Goal: Task Accomplishment & Management: Manage account settings

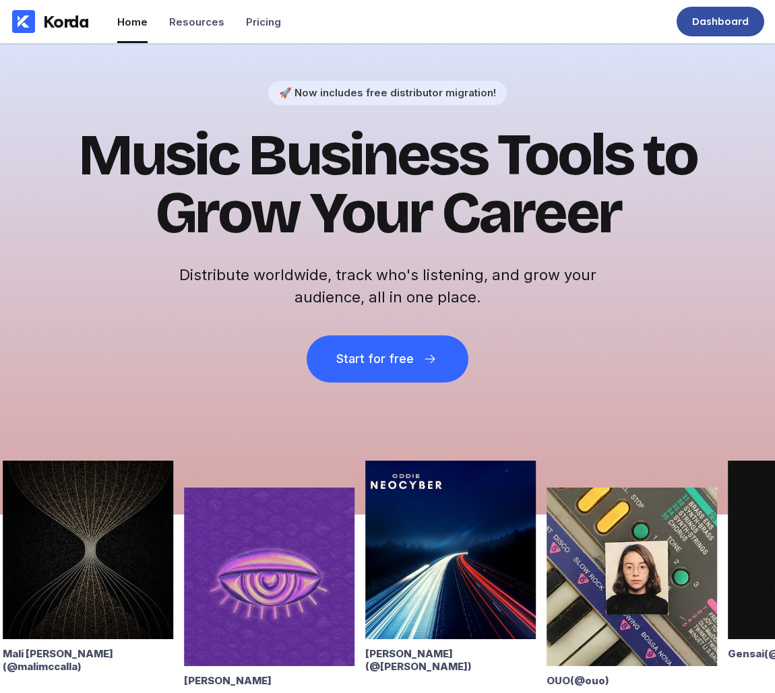
click at [735, 24] on div "Dashboard" at bounding box center [720, 21] width 57 height 13
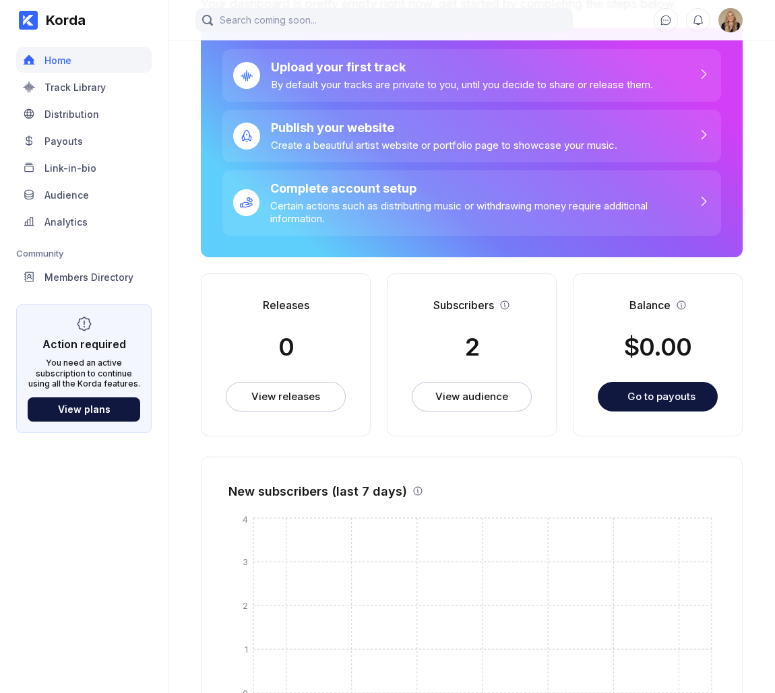
scroll to position [96, 0]
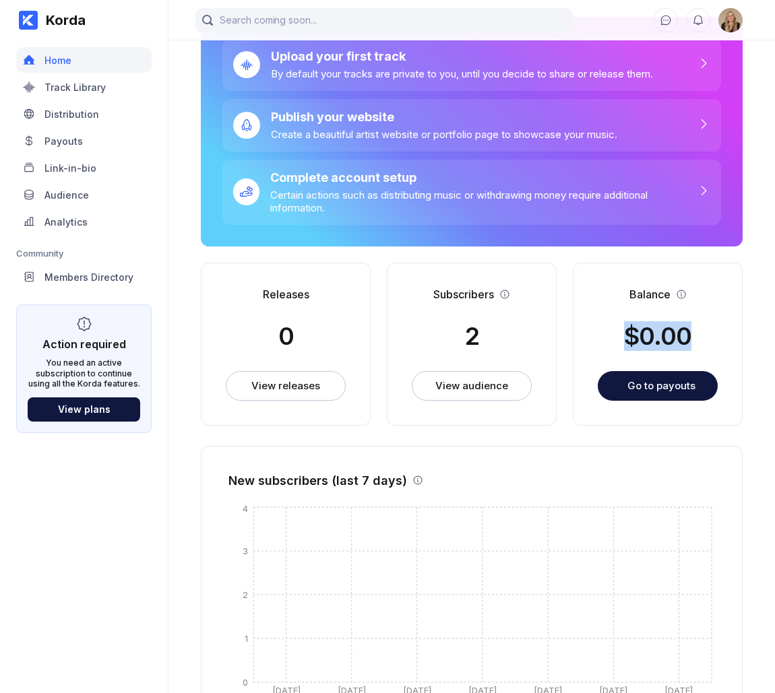
drag, startPoint x: 623, startPoint y: 339, endPoint x: 705, endPoint y: 336, distance: 82.3
click at [705, 336] on div "Balance $ 0.00 Go to payouts" at bounding box center [658, 344] width 170 height 163
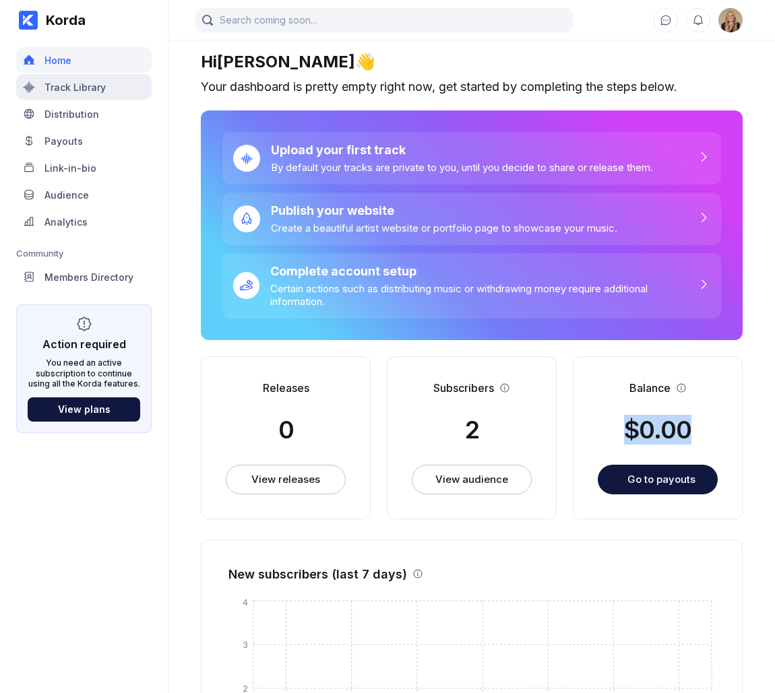
click at [115, 87] on div "Track Library" at bounding box center [83, 87] width 135 height 26
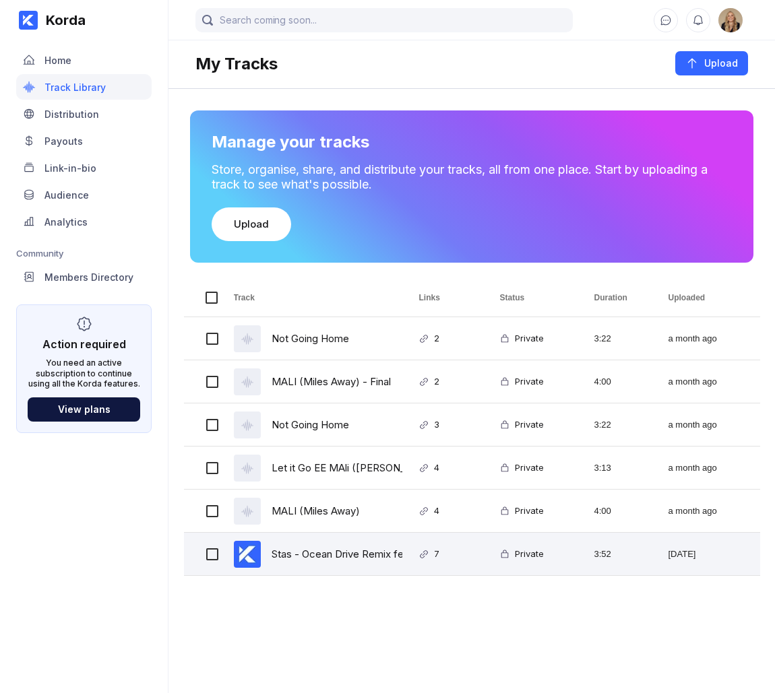
click at [330, 552] on div "Stas - Ocean Drive Remix feat .Trevon (1) HD" at bounding box center [379, 554] width 214 height 32
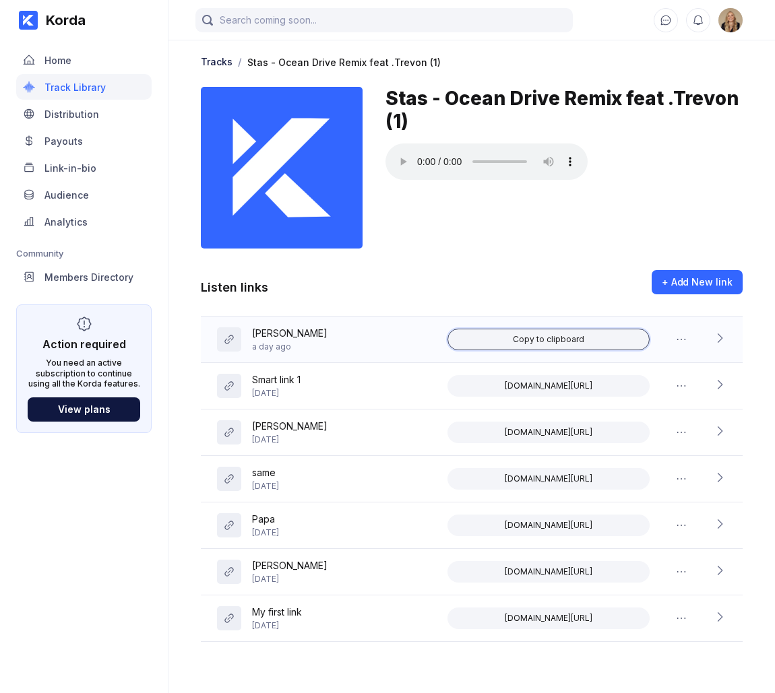
click at [560, 337] on div "Copy to clipboard" at bounding box center [548, 339] width 71 height 11
click at [717, 341] on icon at bounding box center [719, 338] width 13 height 13
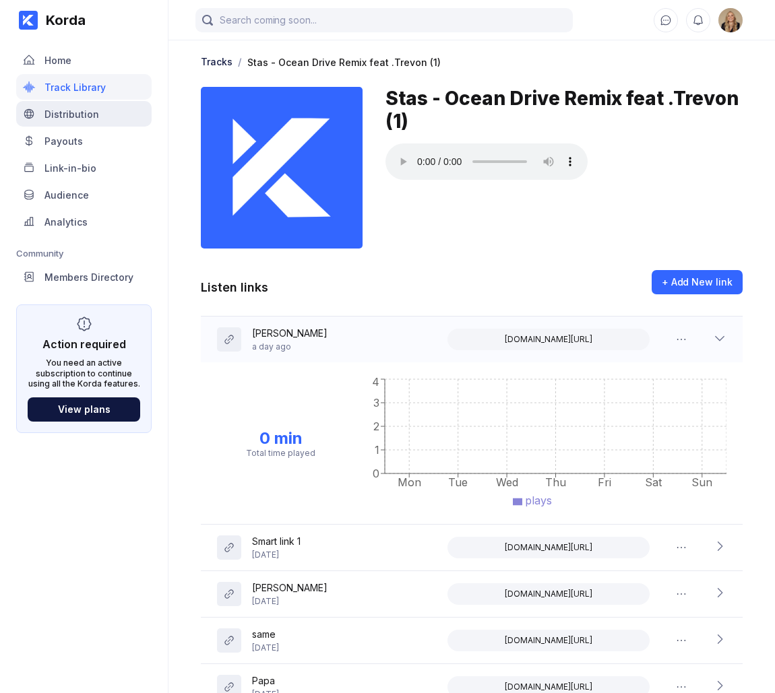
click at [90, 111] on div "Distribution" at bounding box center [71, 113] width 55 height 11
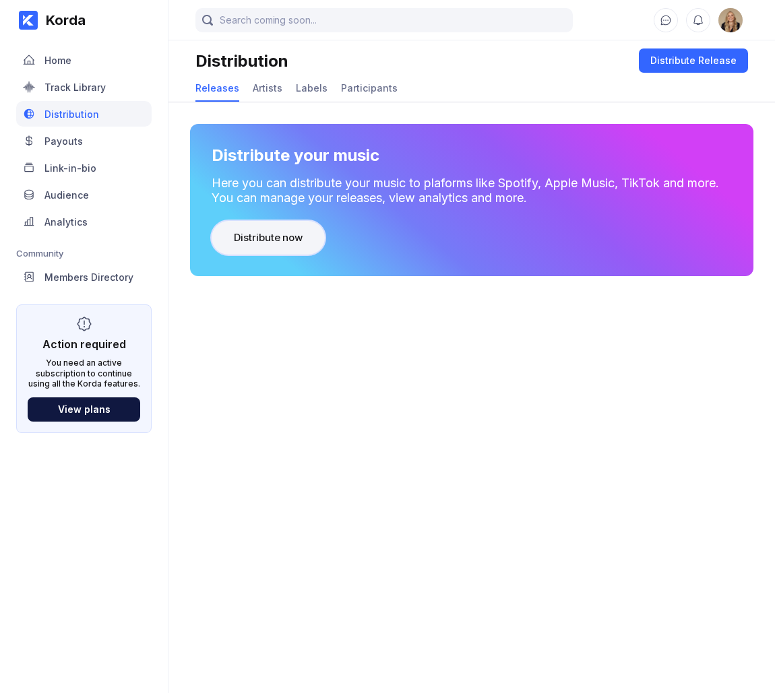
click at [250, 234] on div "Distribute now" at bounding box center [268, 237] width 69 height 13
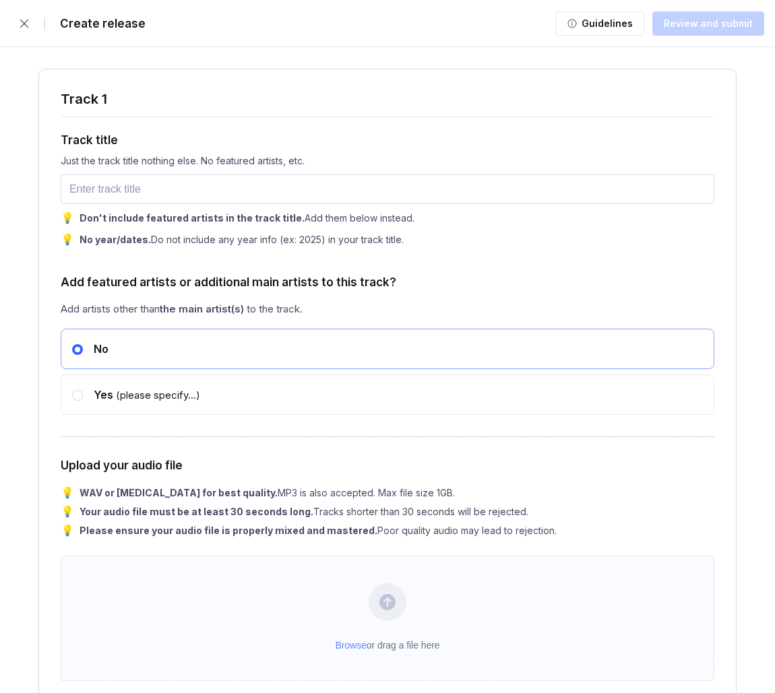
scroll to position [1508, 0]
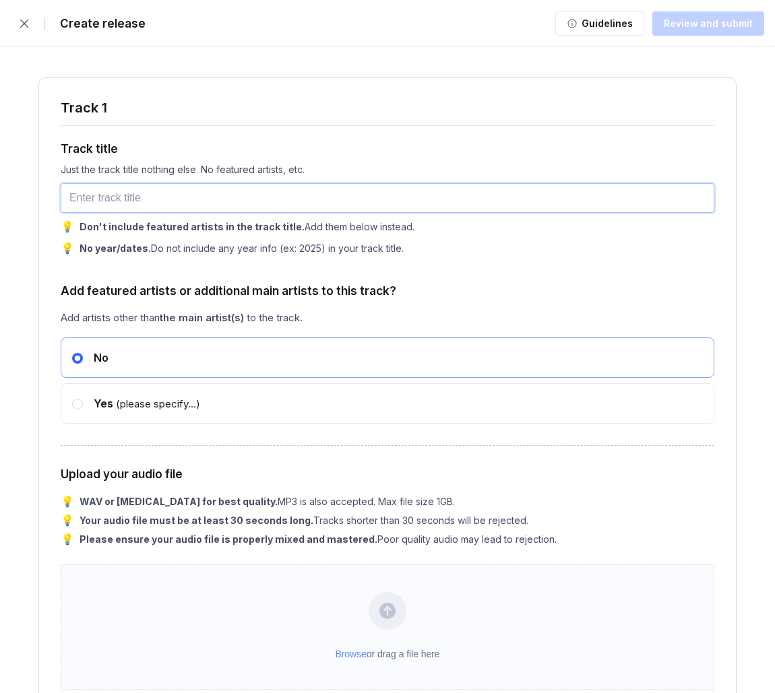
click at [111, 203] on input "text" at bounding box center [388, 198] width 654 height 30
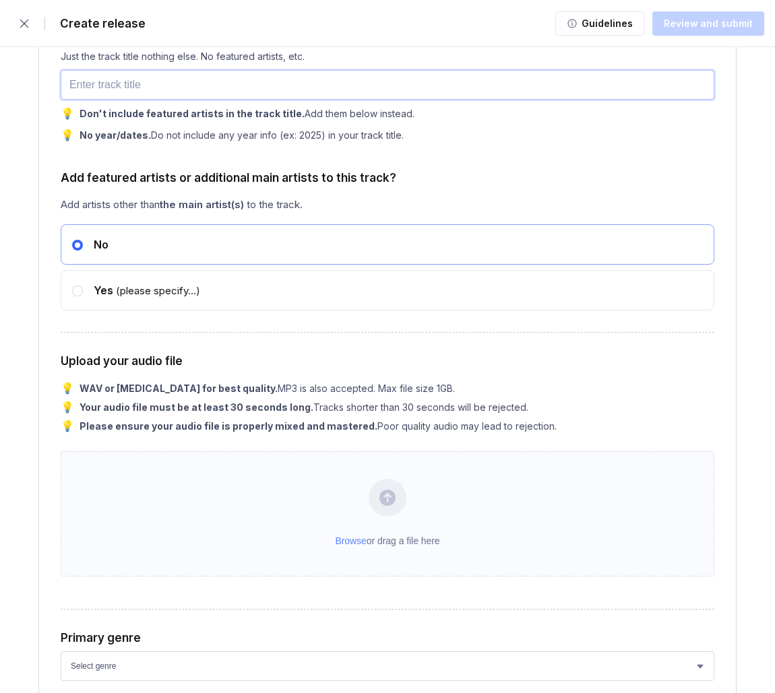
scroll to position [1624, 0]
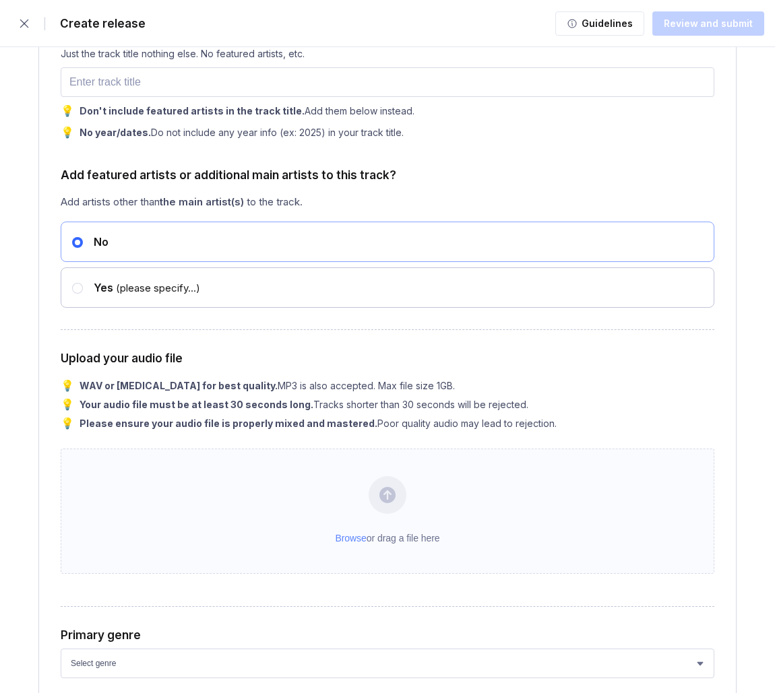
click at [100, 294] on span "Yes" at bounding box center [104, 287] width 20 height 13
radio input "false"
radio input "true"
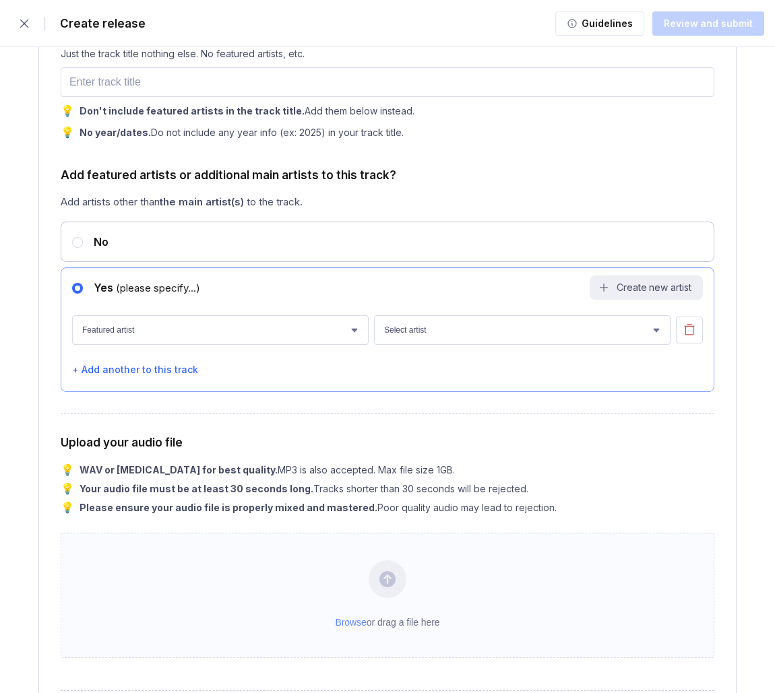
click at [98, 253] on div "No" at bounding box center [388, 242] width 654 height 40
radio input "true"
radio input "false"
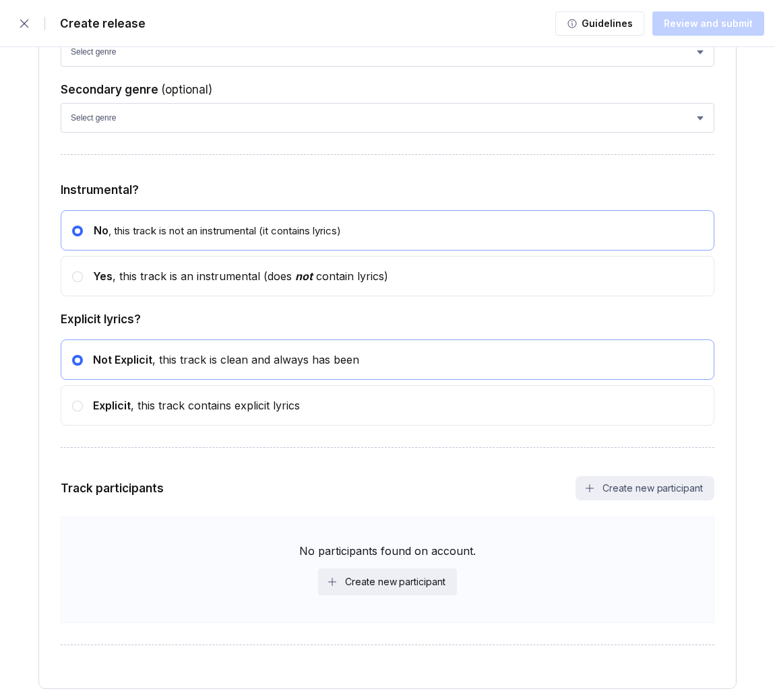
scroll to position [2302, 0]
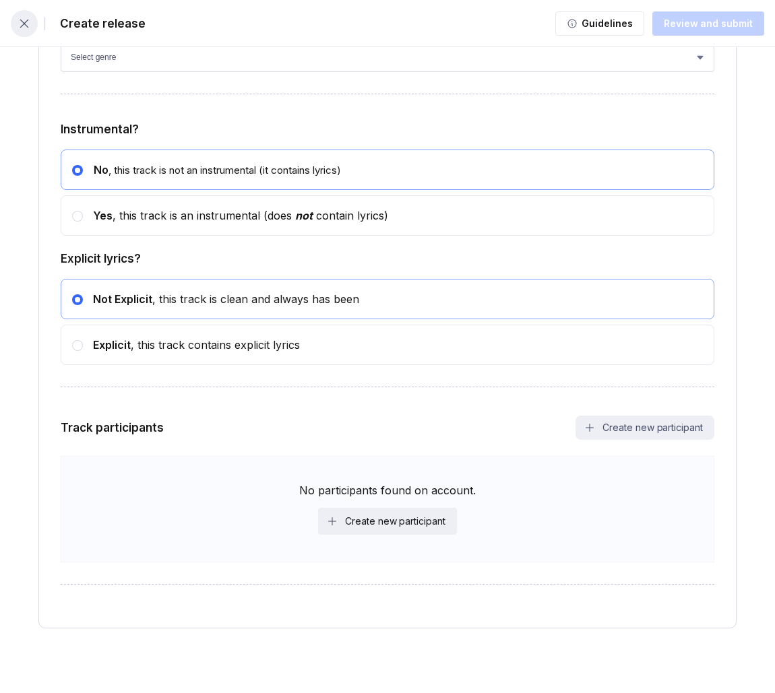
click at [24, 22] on icon "button" at bounding box center [24, 23] width 9 height 9
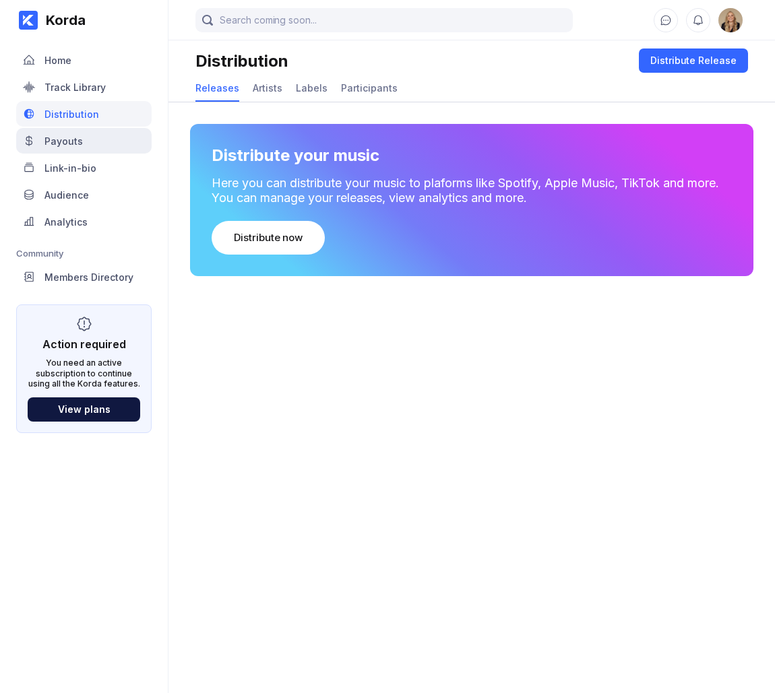
click at [113, 144] on div "Payouts" at bounding box center [83, 141] width 135 height 26
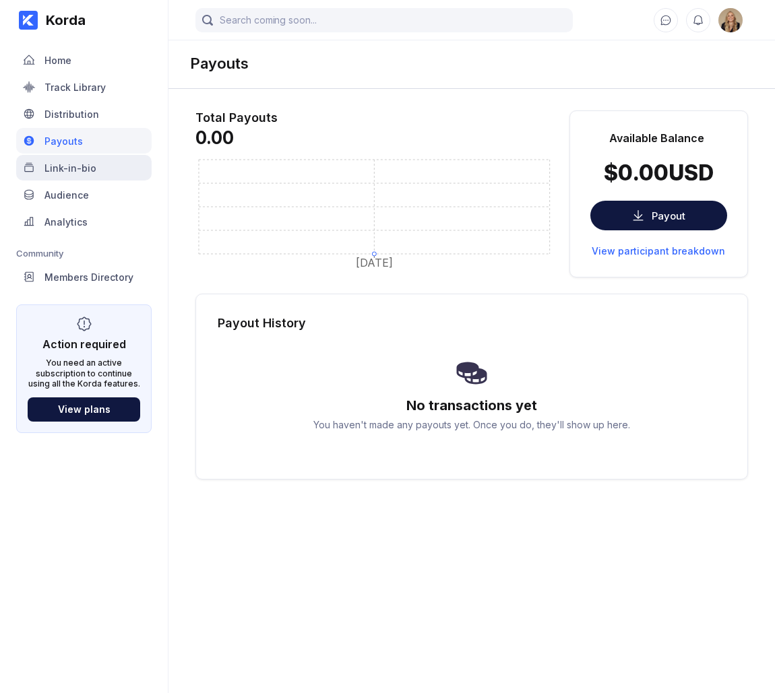
click at [133, 170] on div "Link-in-bio" at bounding box center [83, 168] width 135 height 26
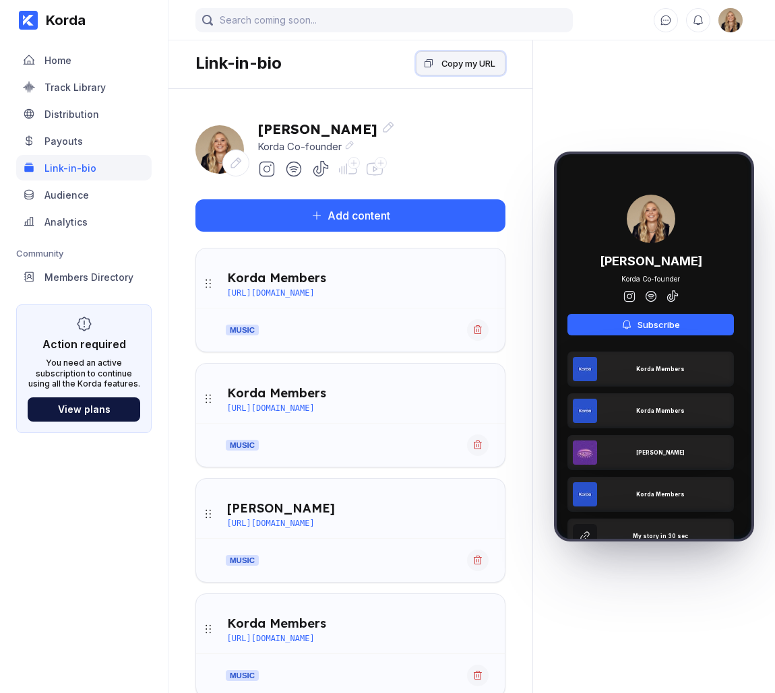
click at [468, 57] on div "Copy my URL" at bounding box center [468, 63] width 54 height 13
click at [71, 192] on div "Audience" at bounding box center [66, 194] width 44 height 11
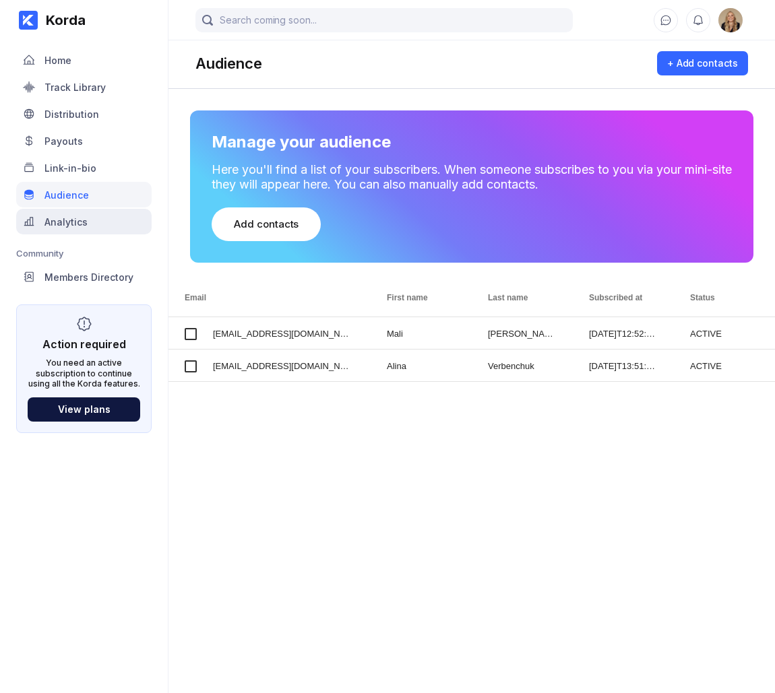
click at [107, 223] on div "Analytics" at bounding box center [83, 222] width 135 height 26
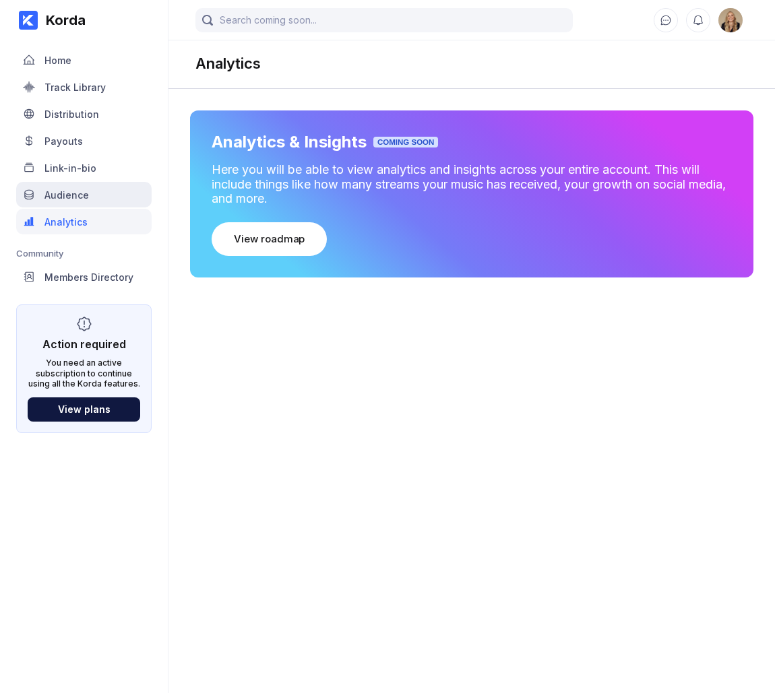
click at [100, 201] on div "Audience" at bounding box center [83, 195] width 135 height 26
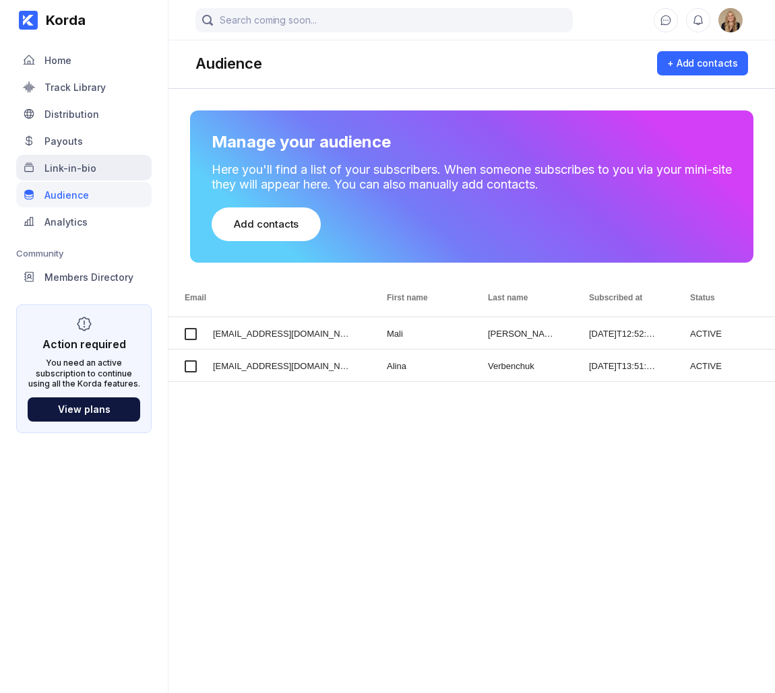
click at [92, 173] on div "Link-in-bio" at bounding box center [70, 167] width 52 height 11
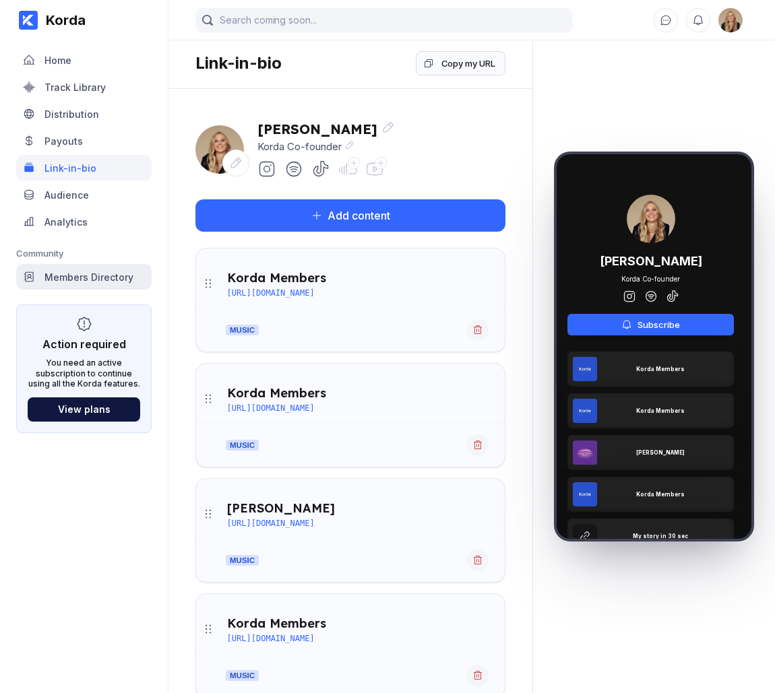
click at [61, 274] on div "Members Directory" at bounding box center [88, 277] width 89 height 11
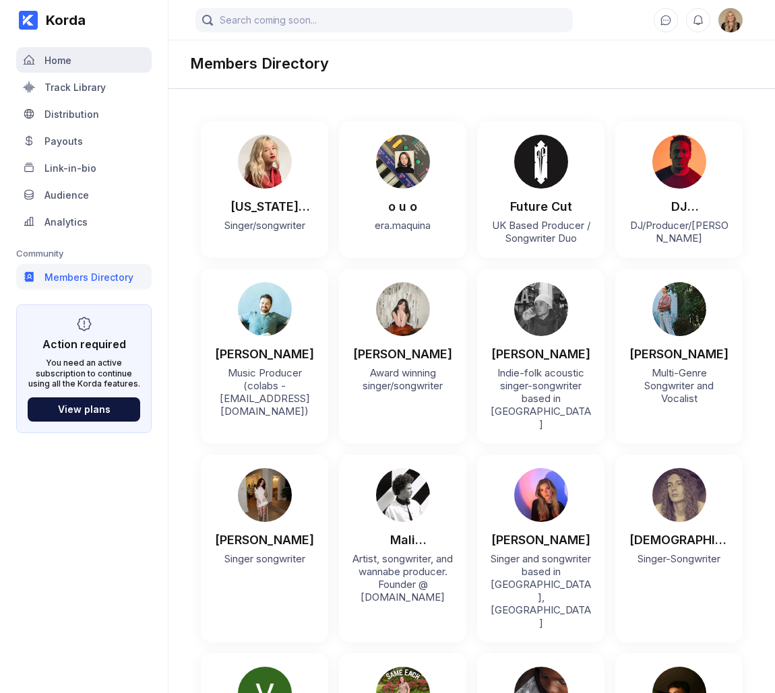
click at [54, 64] on div "Home" at bounding box center [57, 60] width 27 height 11
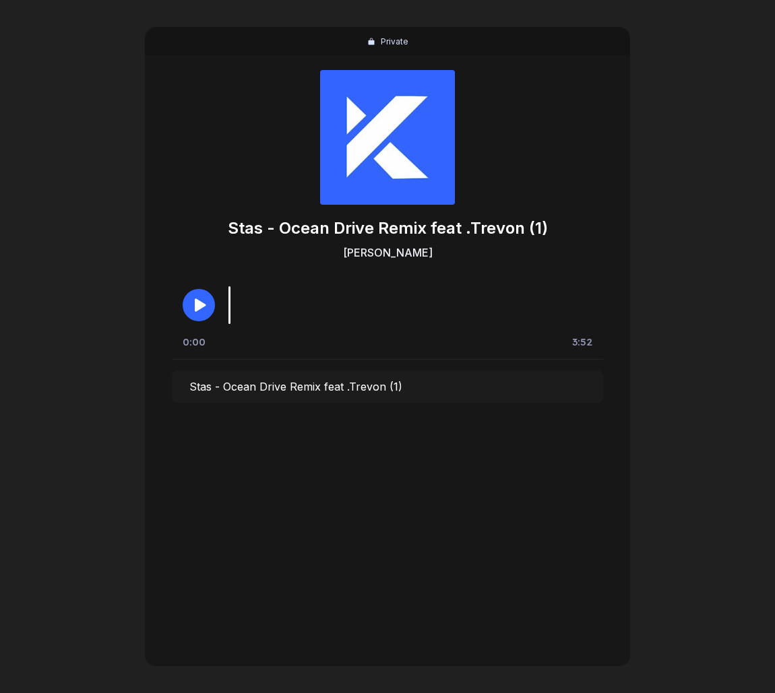
click at [194, 302] on icon "button" at bounding box center [199, 305] width 16 height 16
click at [194, 302] on icon "button" at bounding box center [198, 305] width 11 height 12
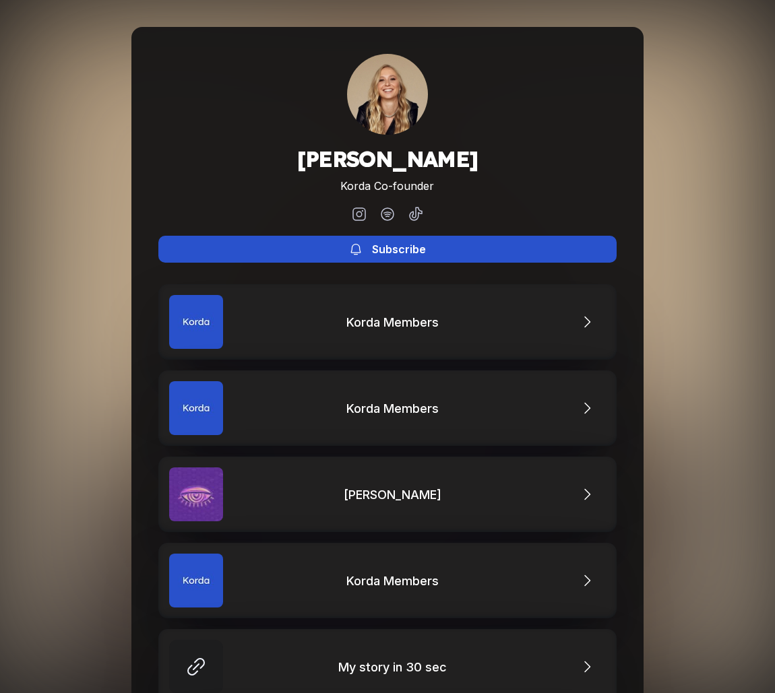
click at [416, 252] on div "Subscribe" at bounding box center [399, 249] width 54 height 13
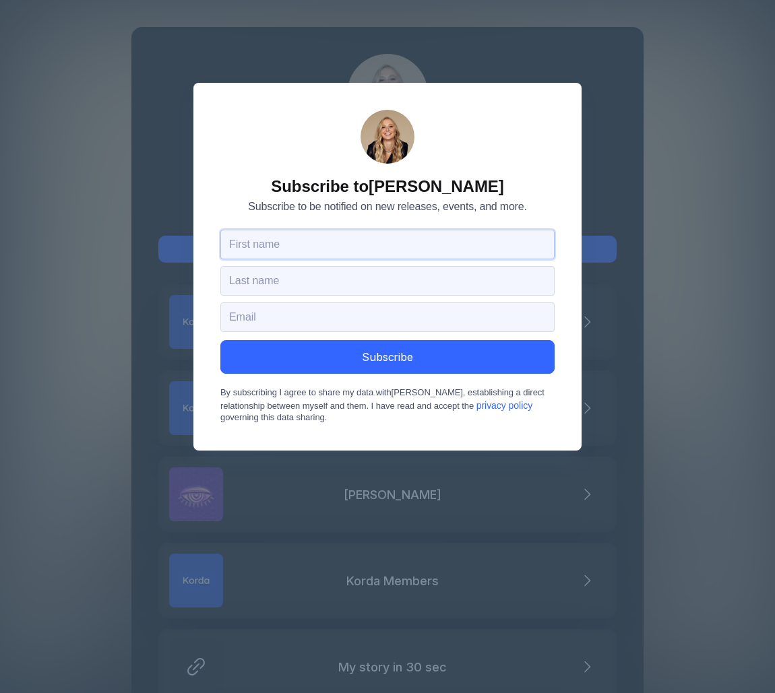
click at [309, 247] on input "text" at bounding box center [387, 245] width 334 height 30
